Goal: Find contact information: Find contact information

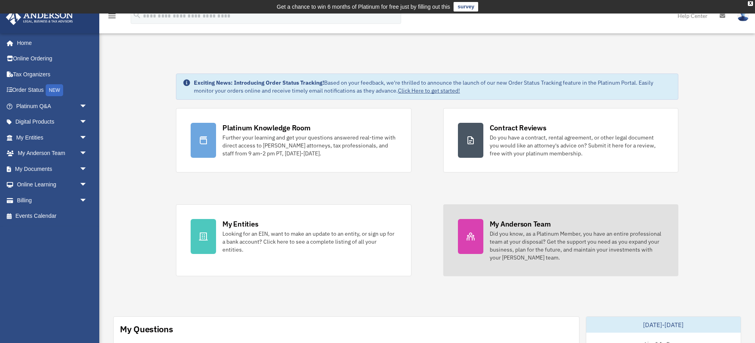
click at [513, 242] on div "Did you know, as a Platinum Member, you have an entire professional team at you…" at bounding box center [577, 246] width 174 height 32
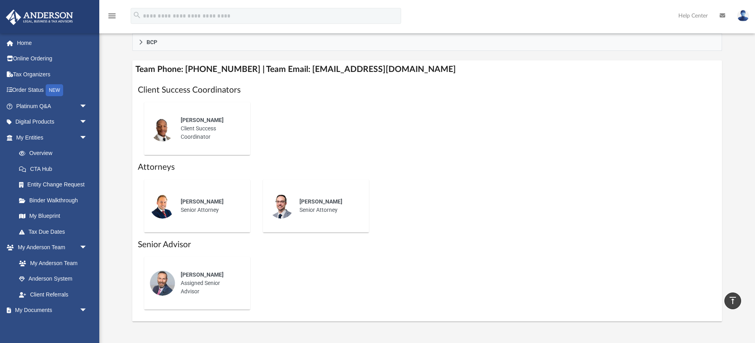
scroll to position [158, 0]
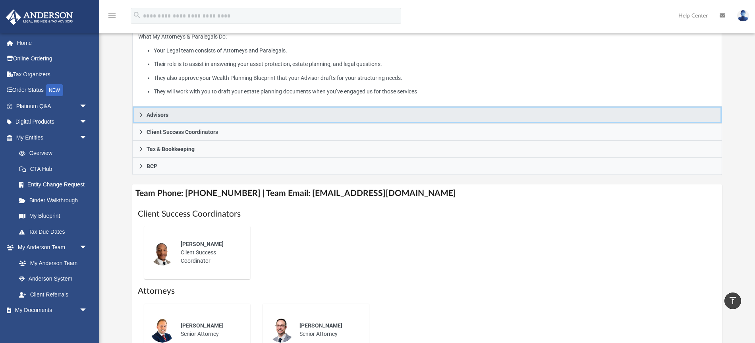
click at [156, 114] on span "Advisors" at bounding box center [158, 115] width 22 height 6
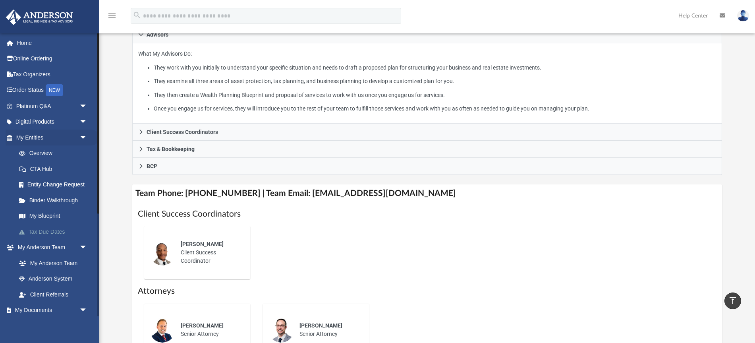
click at [48, 230] on link "Tax Due Dates" at bounding box center [55, 232] width 88 height 16
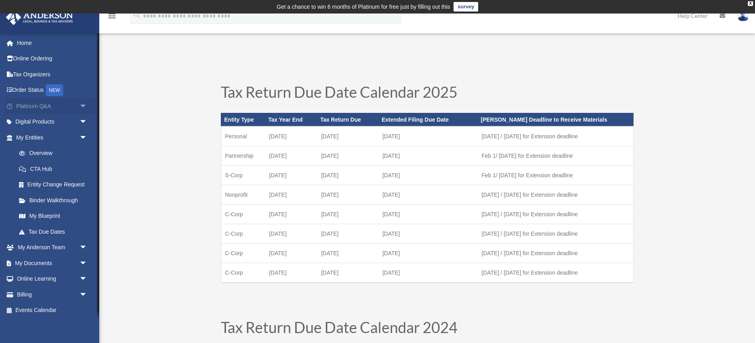
click at [85, 105] on span "arrow_drop_down" at bounding box center [87, 106] width 16 height 16
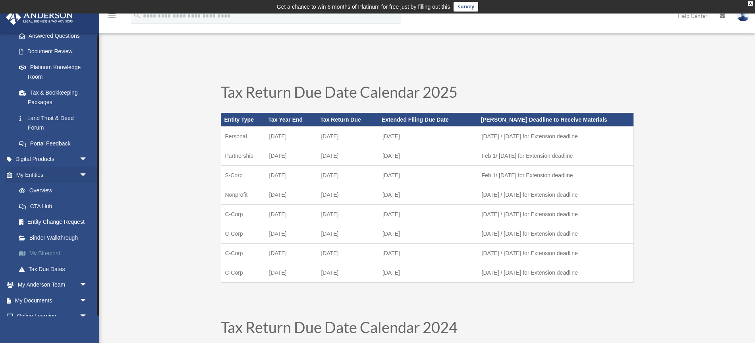
scroll to position [133, 0]
click at [46, 206] on link "CTA Hub" at bounding box center [55, 206] width 88 height 16
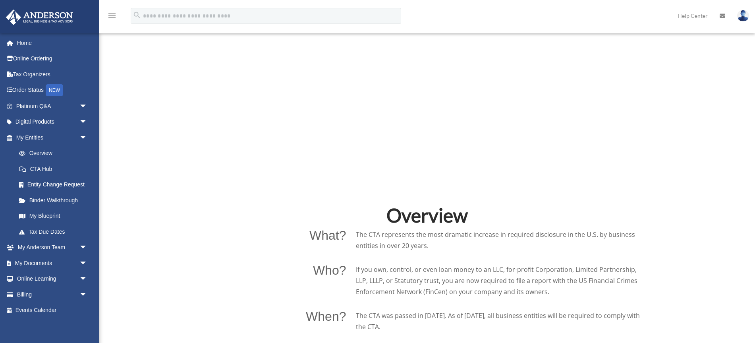
scroll to position [382, 0]
click at [84, 293] on span "arrow_drop_down" at bounding box center [87, 294] width 16 height 16
click at [51, 311] on link "$ Open Invoices" at bounding box center [55, 310] width 88 height 16
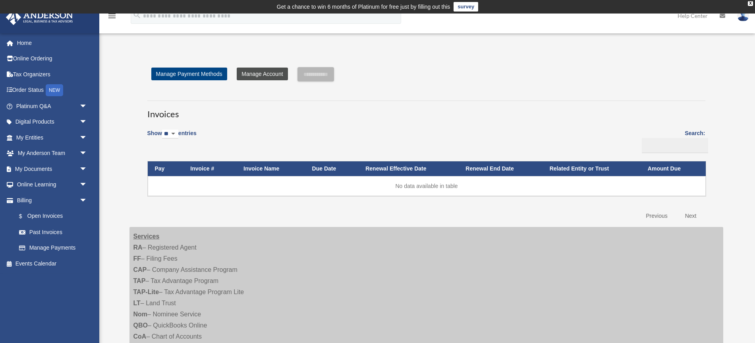
click at [268, 75] on link "Manage Account" at bounding box center [262, 74] width 51 height 13
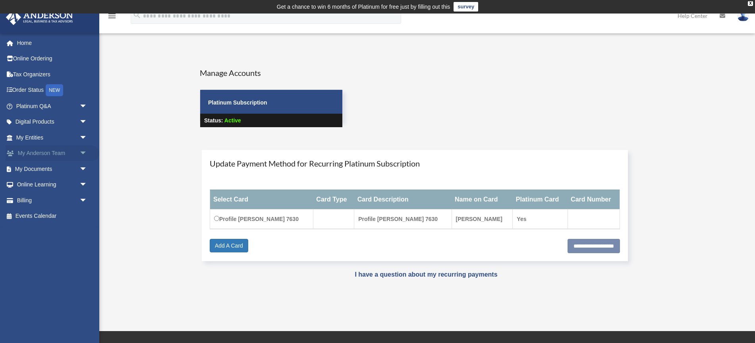
click at [82, 151] on span "arrow_drop_down" at bounding box center [87, 153] width 16 height 16
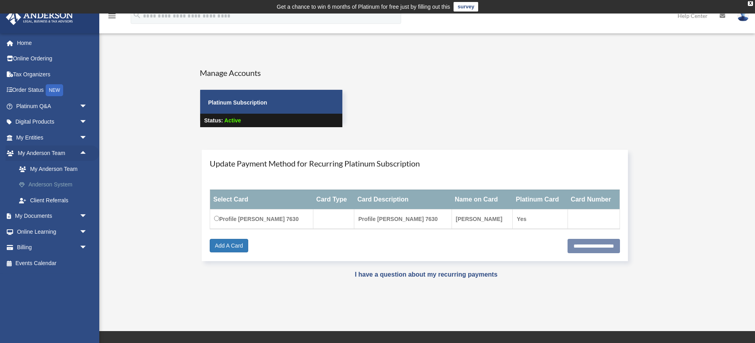
click at [61, 185] on link "Anderson System" at bounding box center [55, 185] width 88 height 16
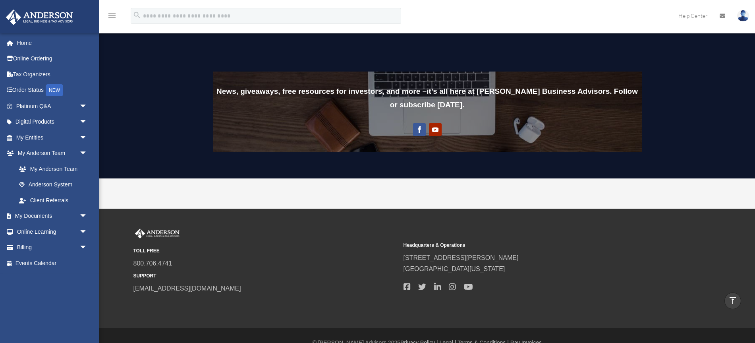
scroll to position [639, 0]
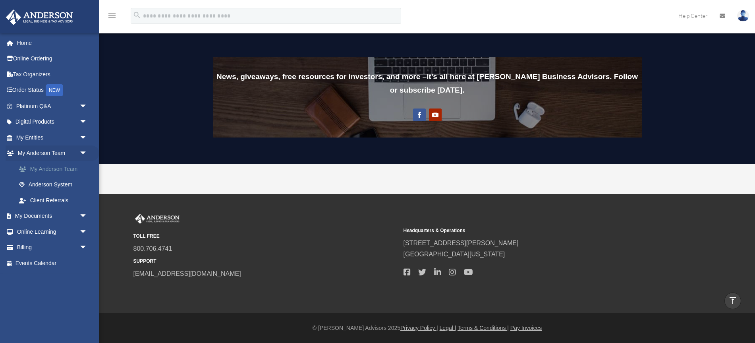
click at [68, 168] on link "My Anderson Team" at bounding box center [55, 169] width 88 height 16
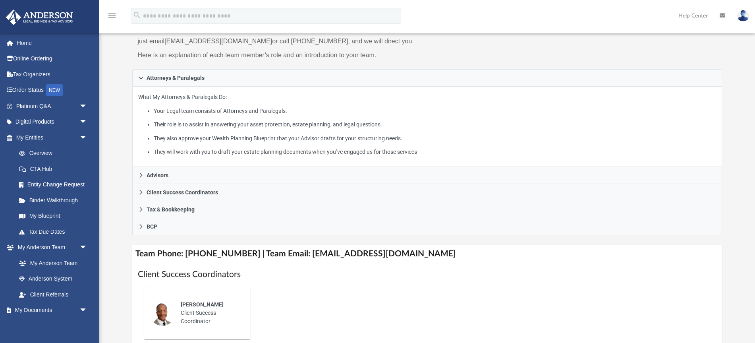
scroll to position [119, 0]
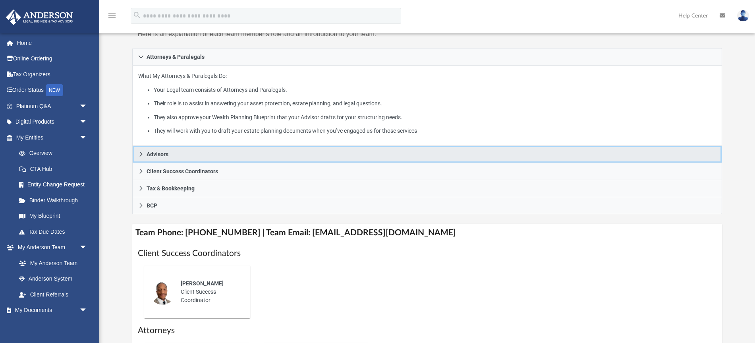
click at [155, 155] on span "Advisors" at bounding box center [158, 154] width 22 height 6
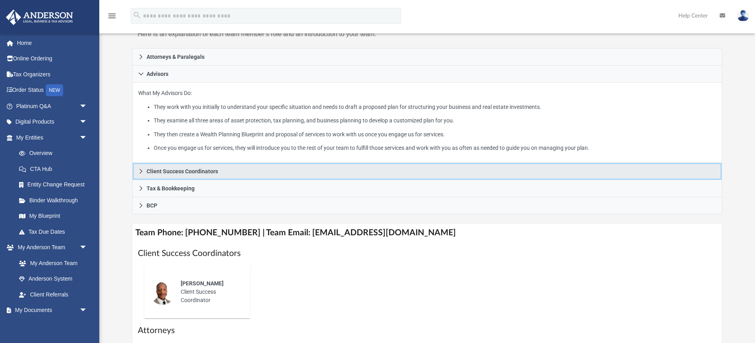
click at [207, 173] on span "Client Success Coordinators" at bounding box center [182, 171] width 71 height 6
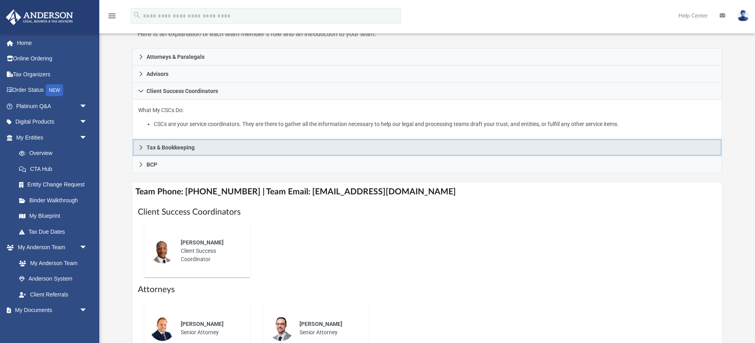
click at [193, 149] on span "Tax & Bookkeeping" at bounding box center [171, 148] width 48 height 6
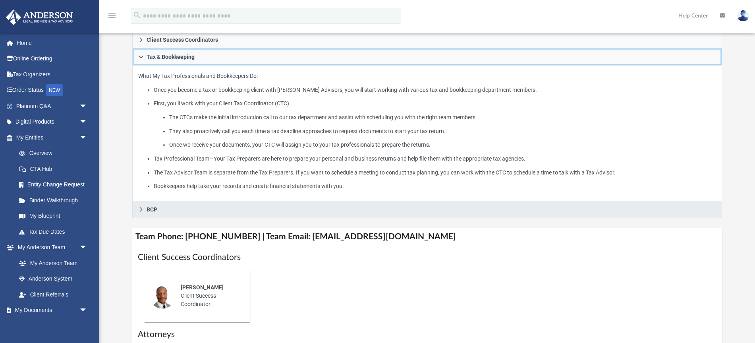
scroll to position [261, 0]
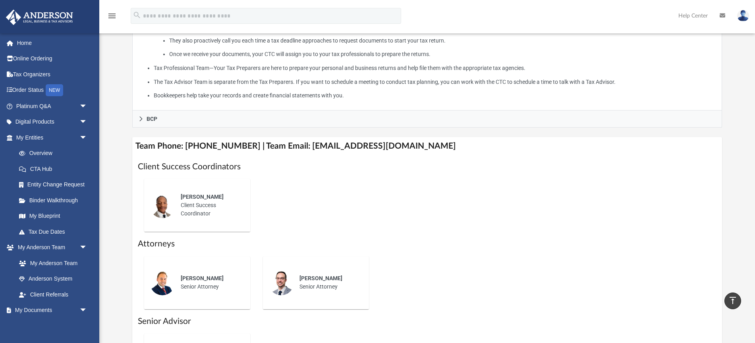
click at [193, 280] on span "Tyson Wade" at bounding box center [202, 278] width 43 height 6
click at [196, 288] on div "Tyson Wade Senior Attorney" at bounding box center [210, 282] width 70 height 28
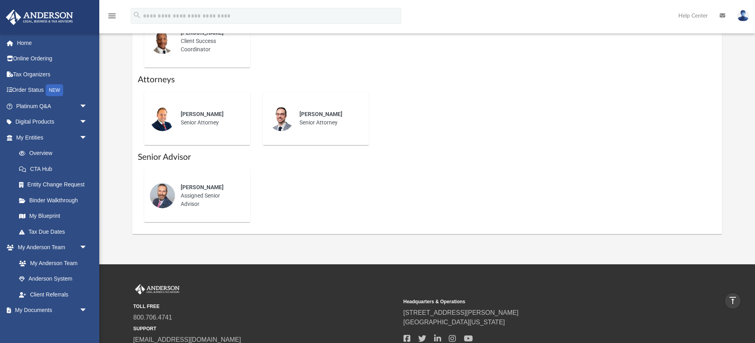
scroll to position [451, 0]
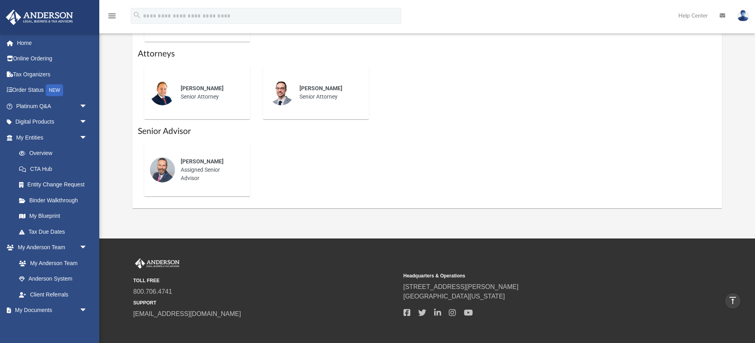
click at [197, 160] on span "Corey Posgay" at bounding box center [202, 161] width 43 height 6
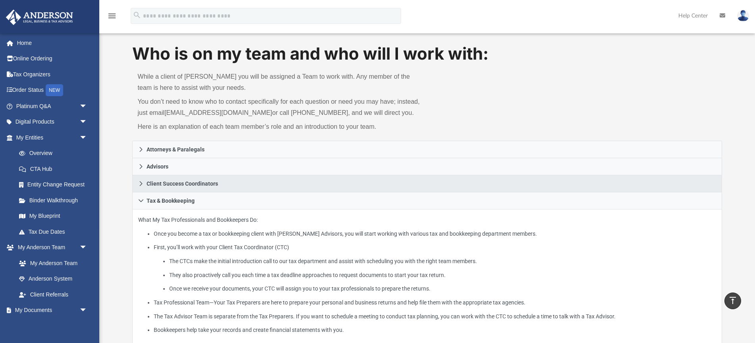
scroll to position [0, 0]
